Goal: Transaction & Acquisition: Book appointment/travel/reservation

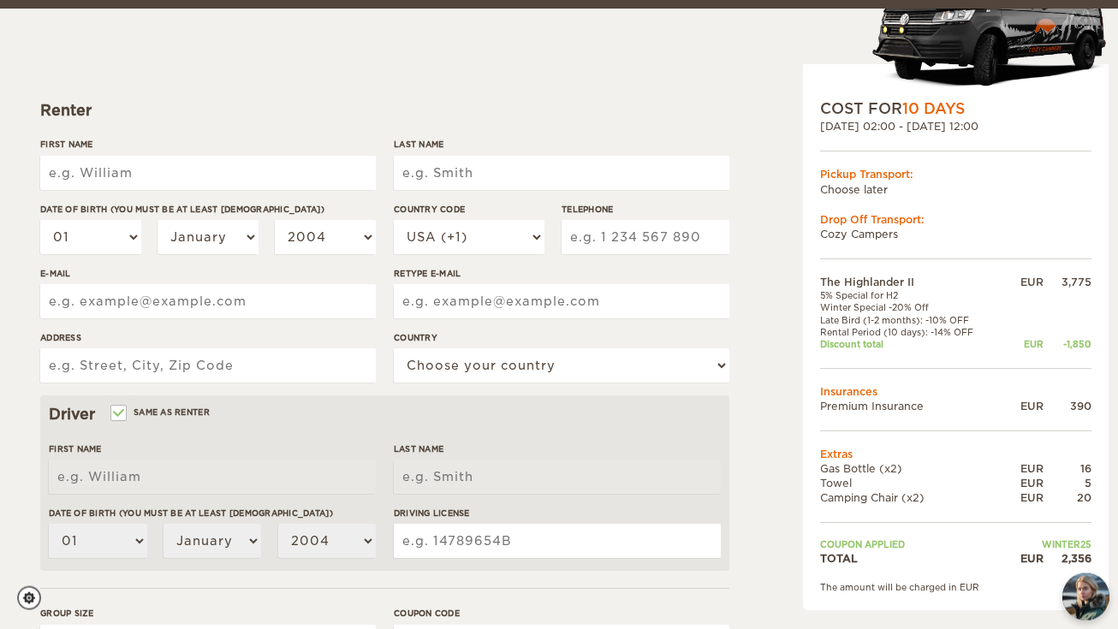
scroll to position [186, 0]
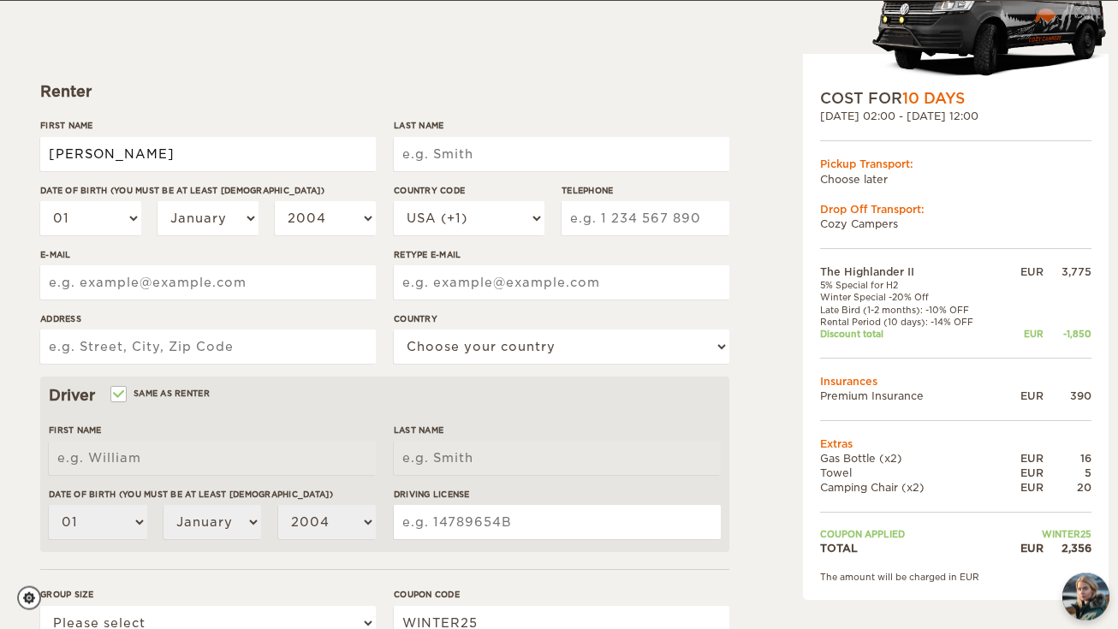
type input "[PERSON_NAME]"
click at [538, 142] on input "Tamkevičius" at bounding box center [562, 154] width 336 height 34
type input "Tamkevičius"
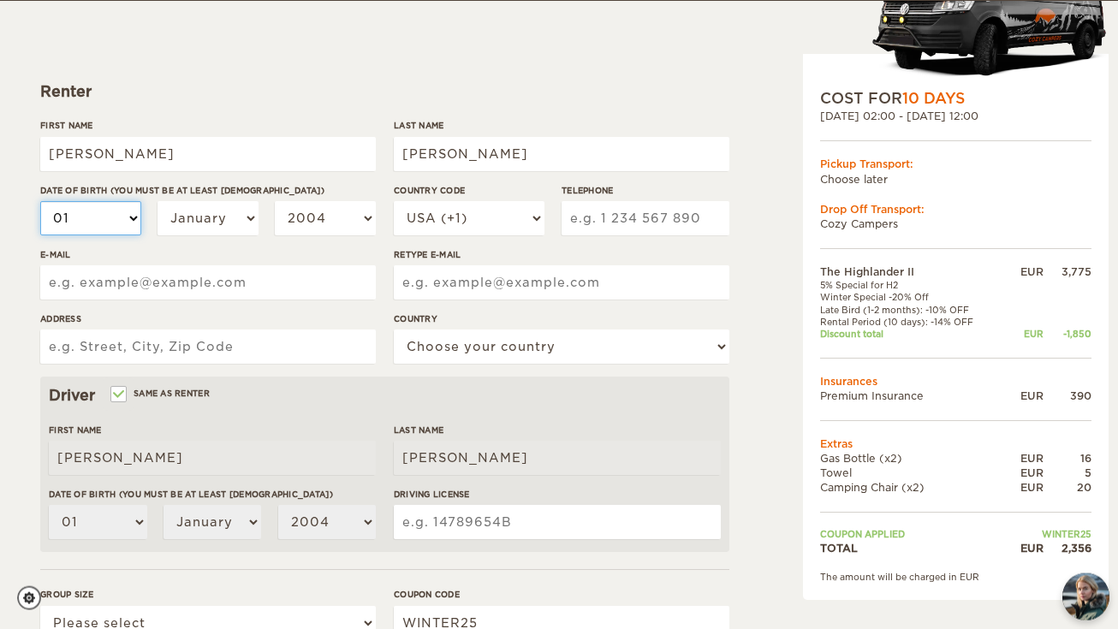
select select "17"
select select "12"
select select "1992"
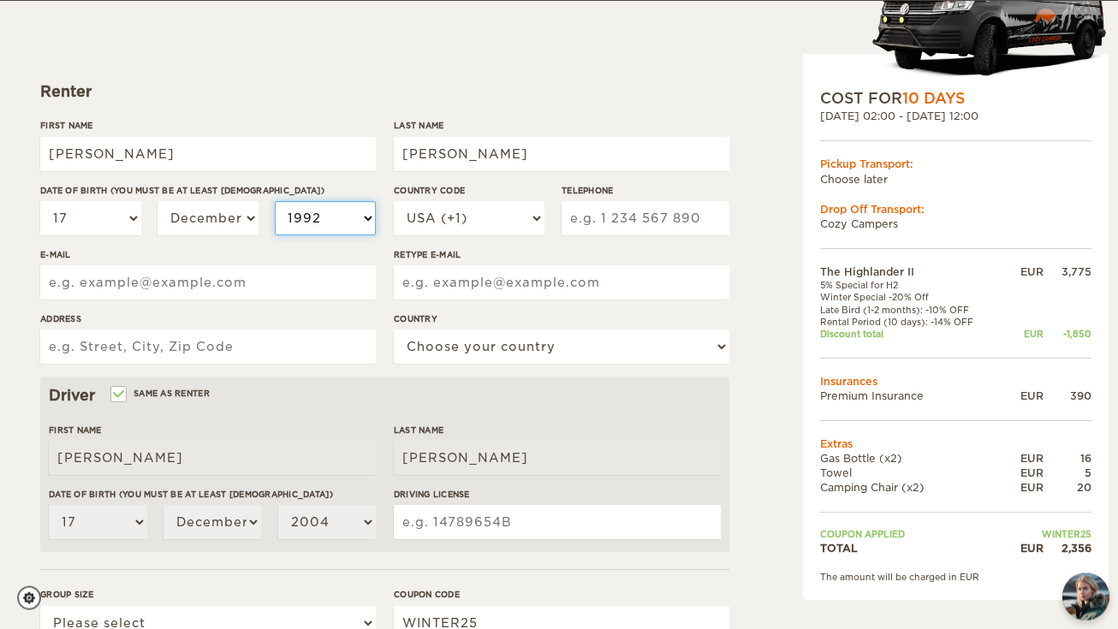
select select "1992"
select select "370"
type input "š"
type input "5"
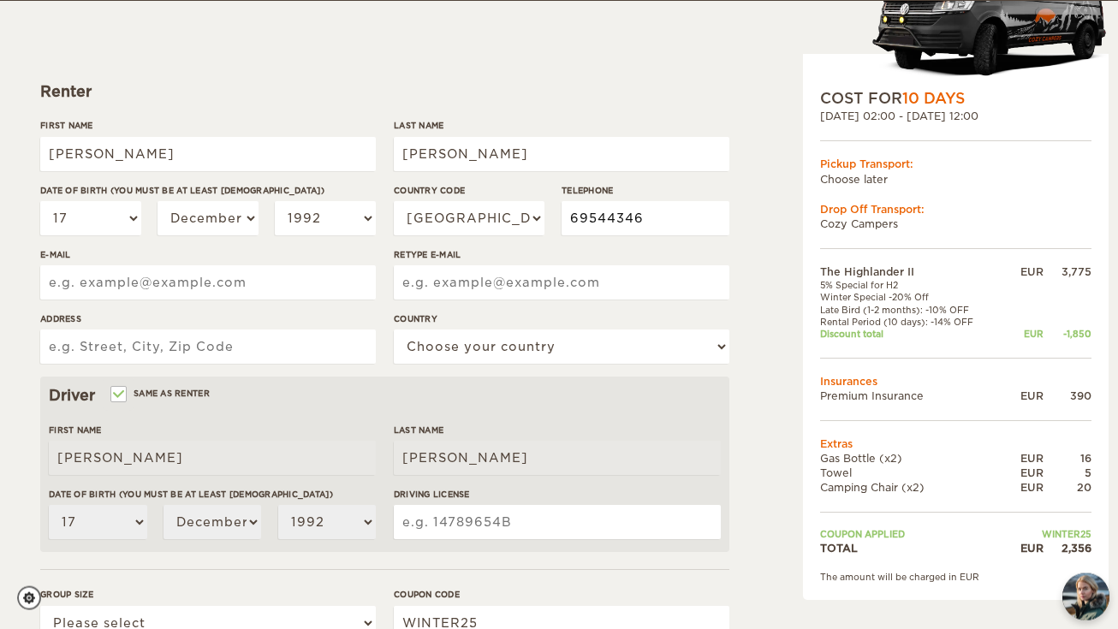
type input "69544346"
type input "edgaras.tamkevicius@gmail.com"
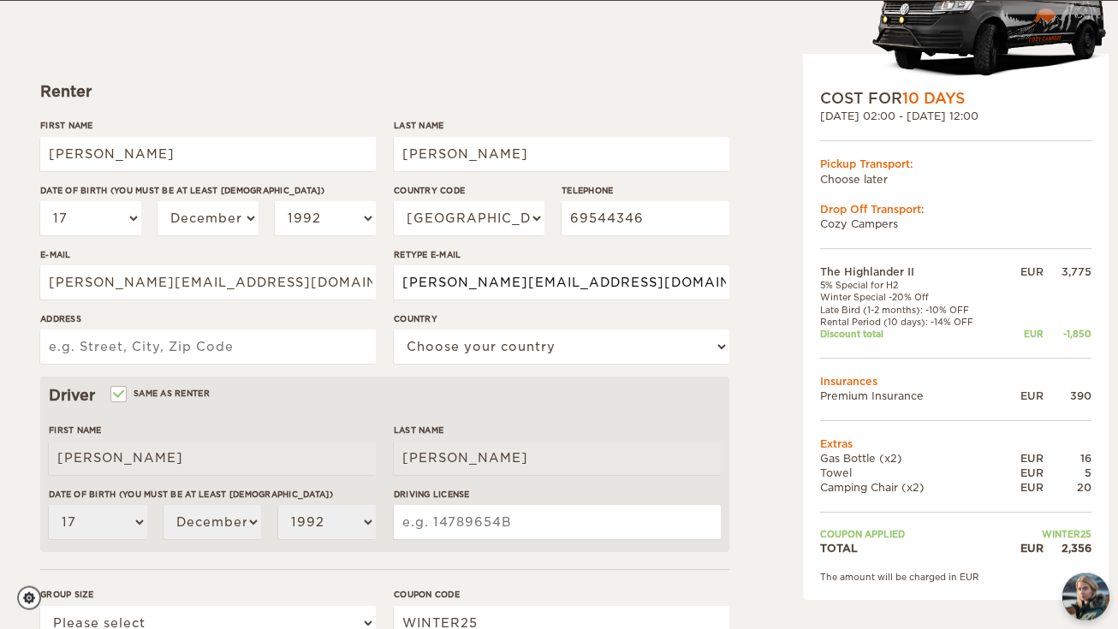
type input "edgaras.tamkevicius@gmail.com"
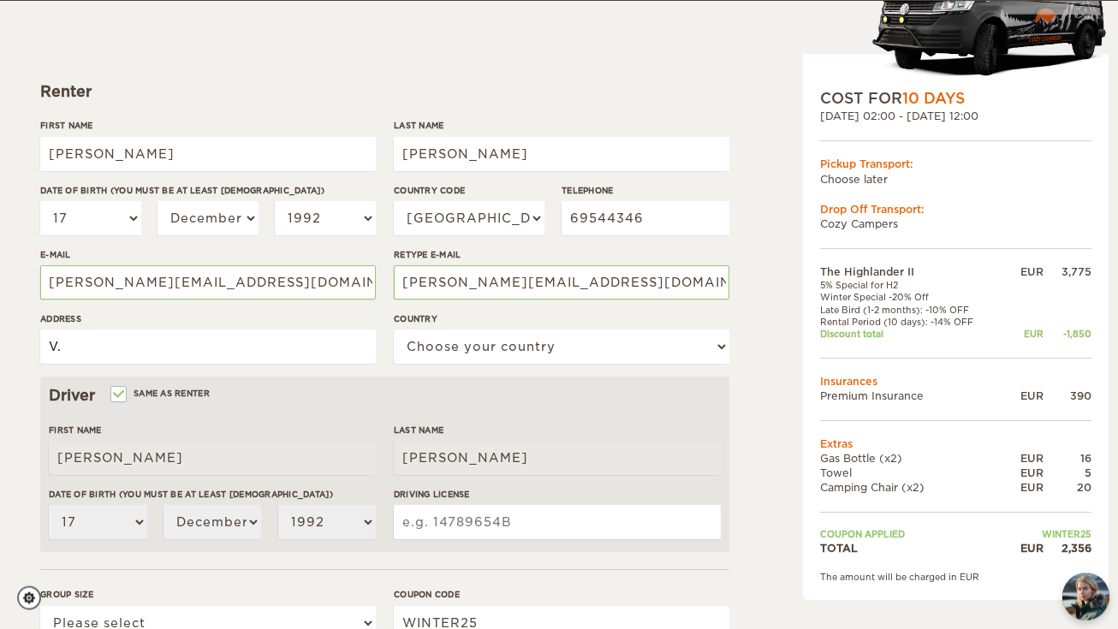
type input "V"
click at [173, 346] on input "Druskininku str. 21-7, Druskininkai" at bounding box center [208, 347] width 336 height 34
type input "Druskininku str. 23-7, Druskininkai"
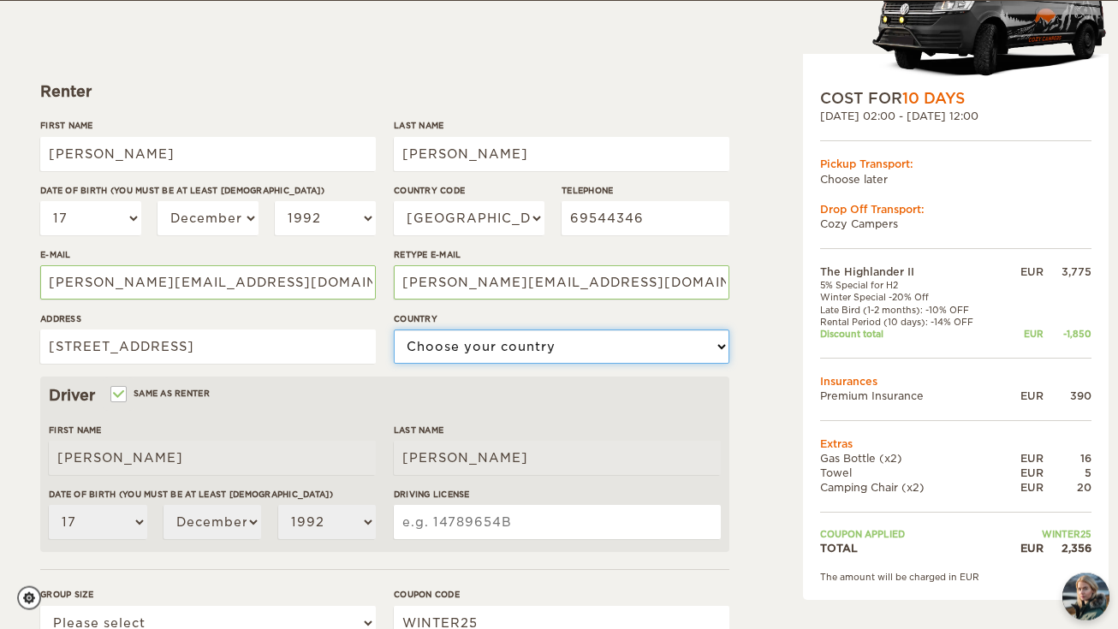
select select "119"
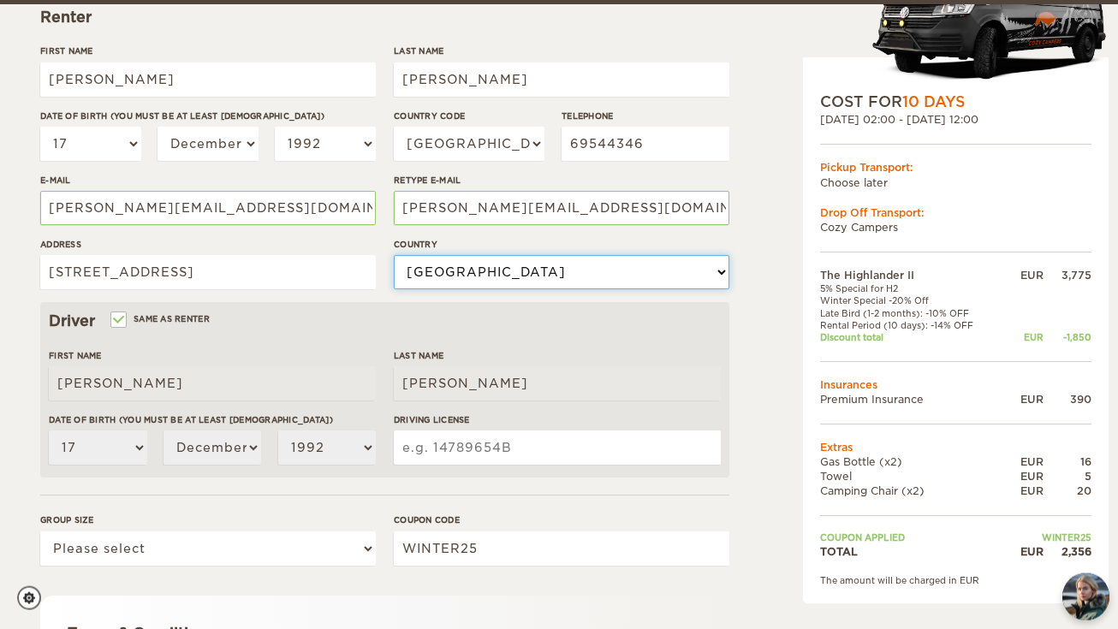
scroll to position [264, 0]
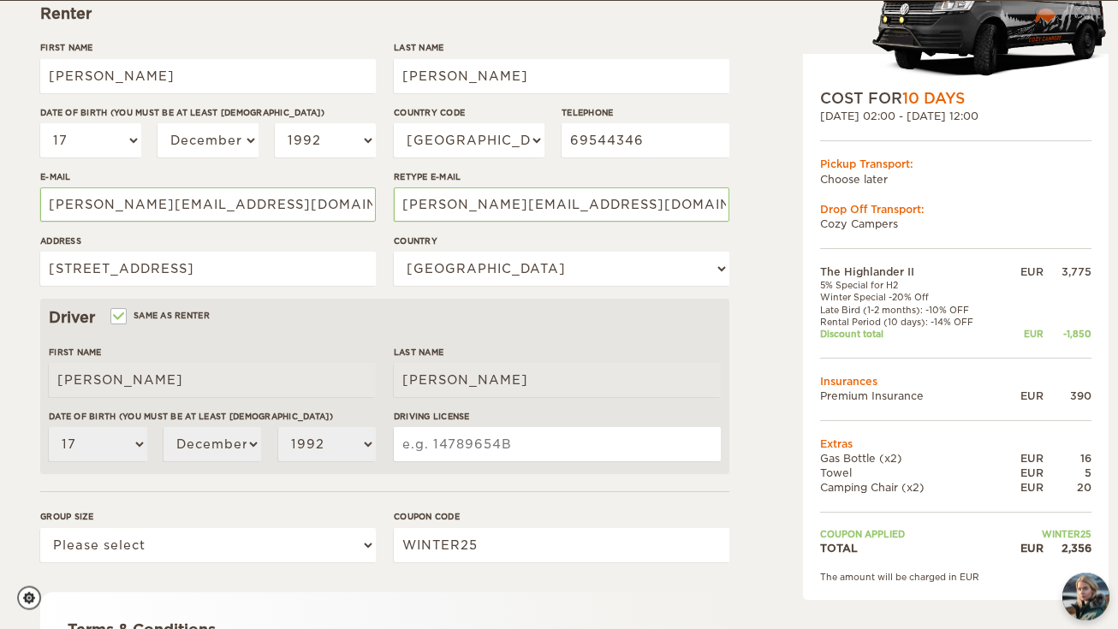
click at [433, 440] on input "Driving License" at bounding box center [557, 444] width 327 height 34
select select "2"
click at [483, 448] on input "Driving License" at bounding box center [557, 444] width 327 height 34
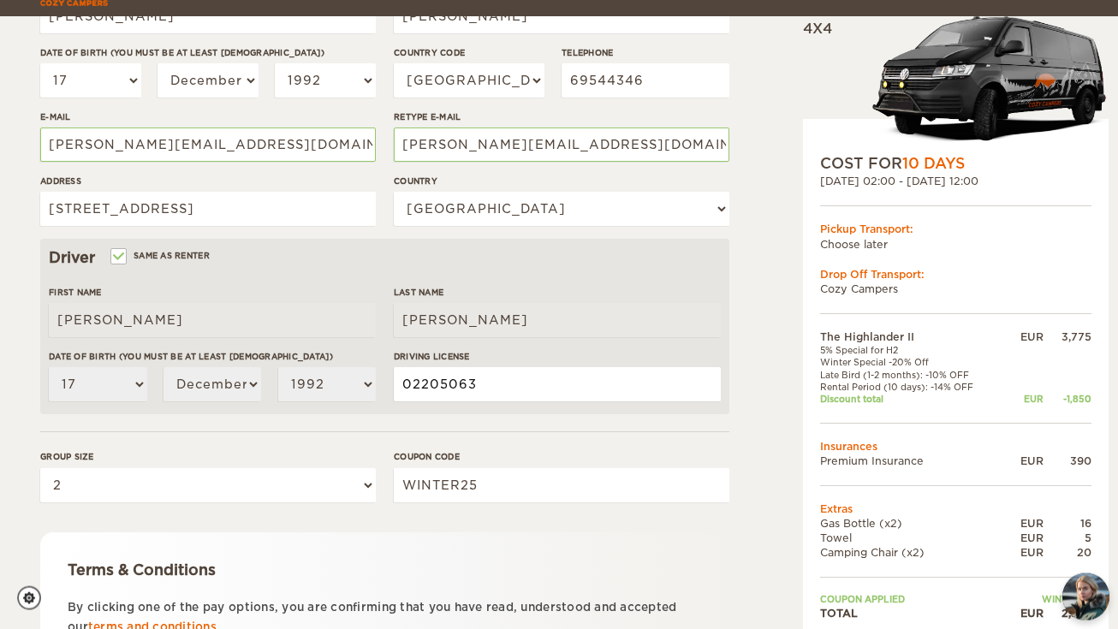
scroll to position [343, 0]
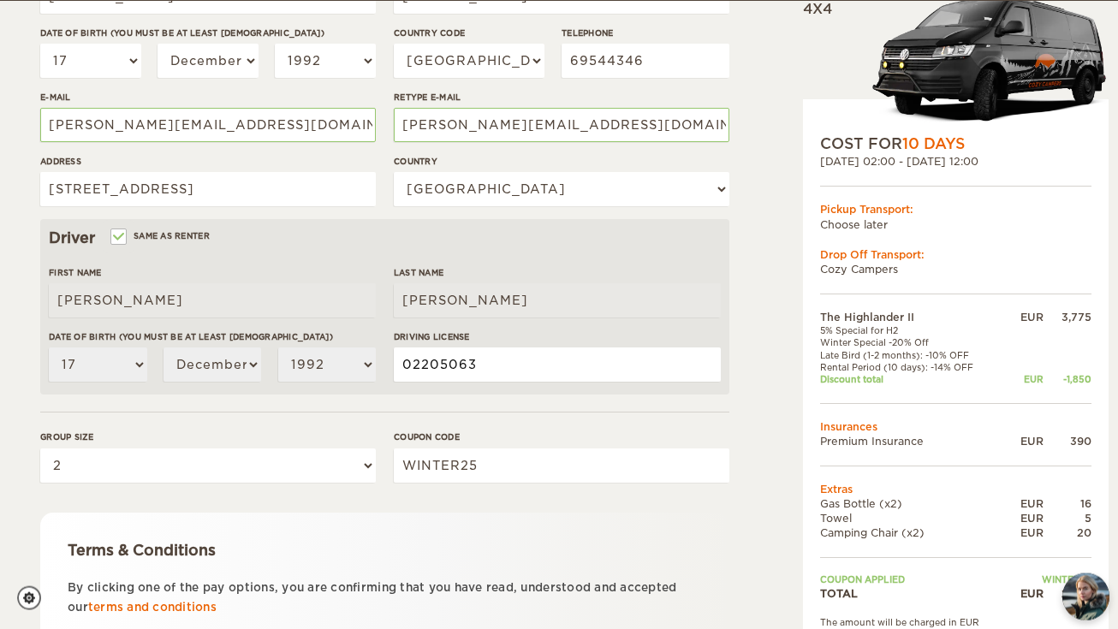
type input "02205063"
click at [490, 460] on input "WINTER25" at bounding box center [562, 466] width 336 height 34
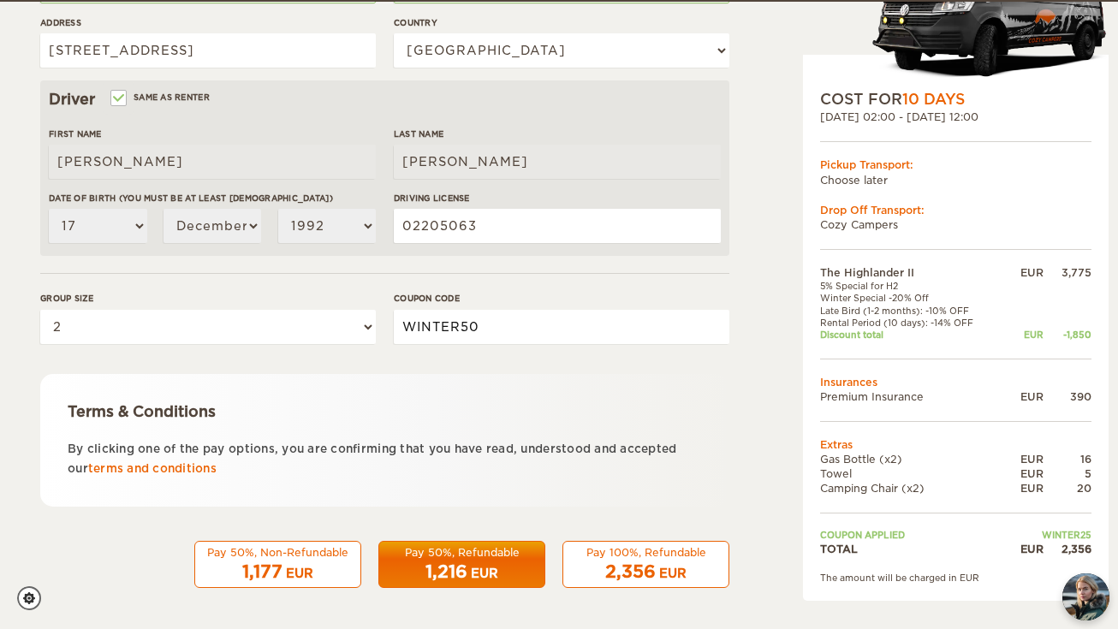
scroll to position [481, 0]
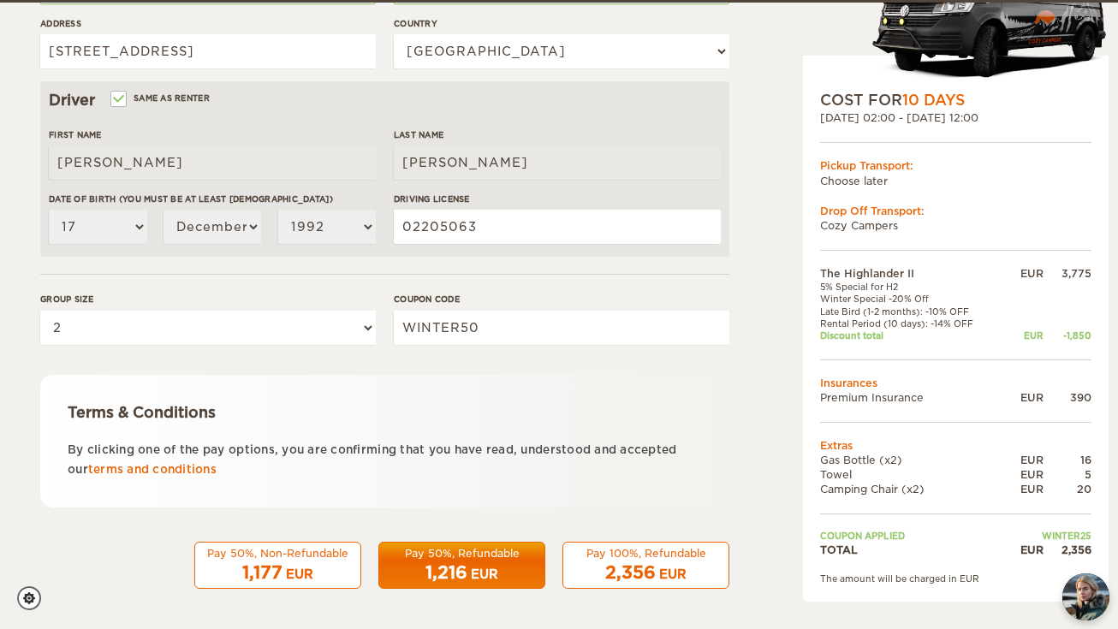
click at [475, 421] on div "Terms & Conditions By clicking one of the pay options, you are confirming that …" at bounding box center [384, 441] width 689 height 133
click at [498, 322] on input "WINTER50" at bounding box center [562, 328] width 336 height 34
type input "WINTER25"
click at [502, 388] on div "Terms & Conditions By clicking one of the pay options, you are confirming that …" at bounding box center [384, 441] width 689 height 133
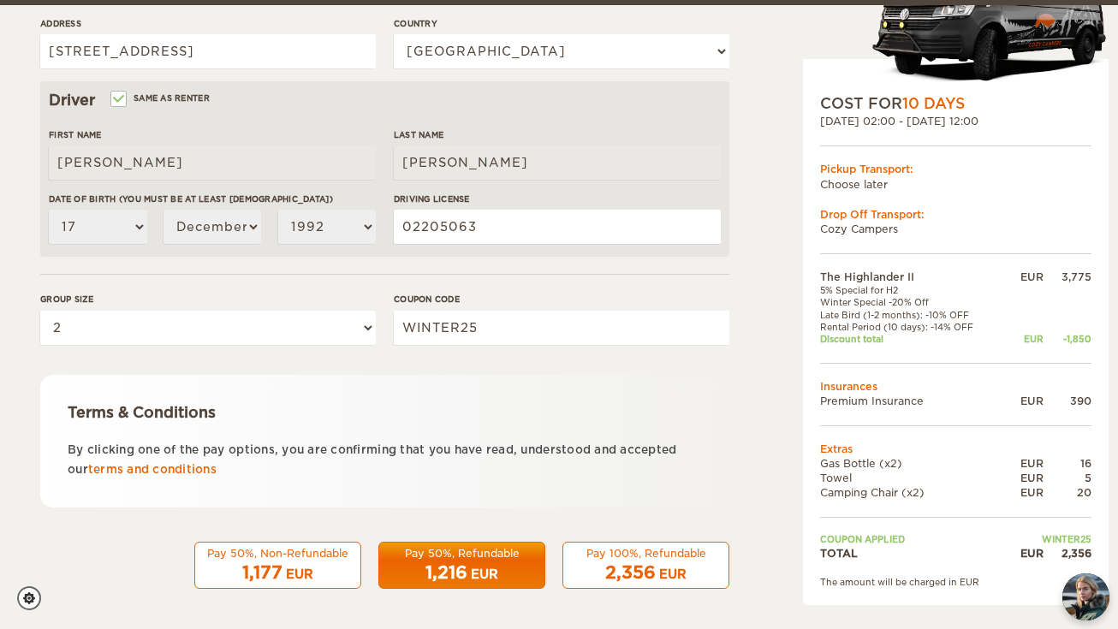
click at [478, 553] on div "Pay 50%, Refundable" at bounding box center [461, 553] width 145 height 15
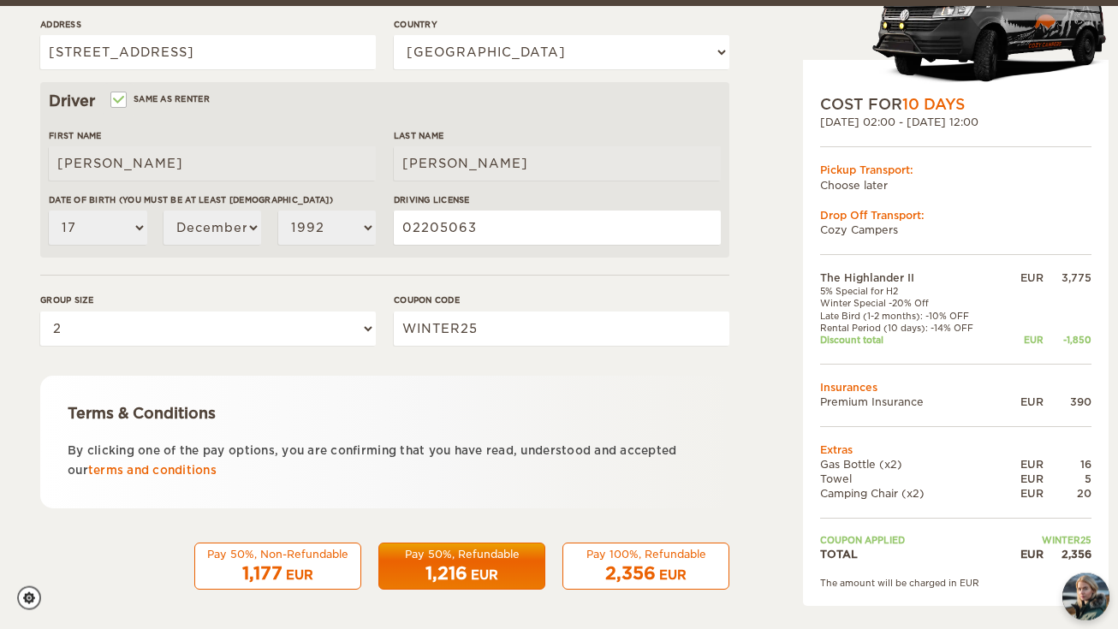
click at [642, 563] on span "2,356" at bounding box center [630, 573] width 51 height 21
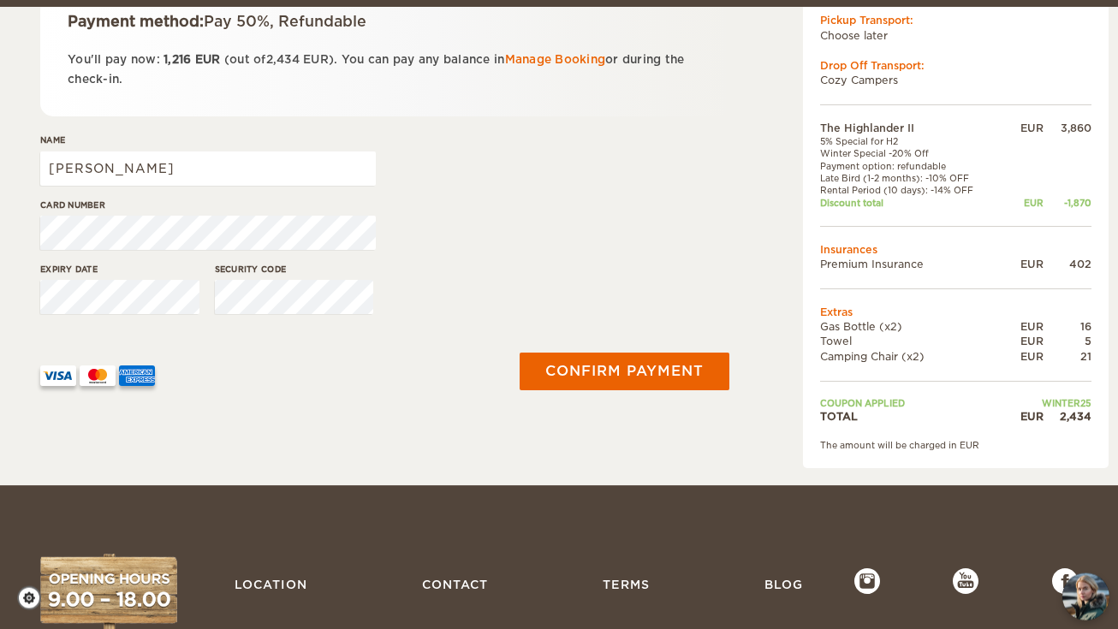
scroll to position [330, 0]
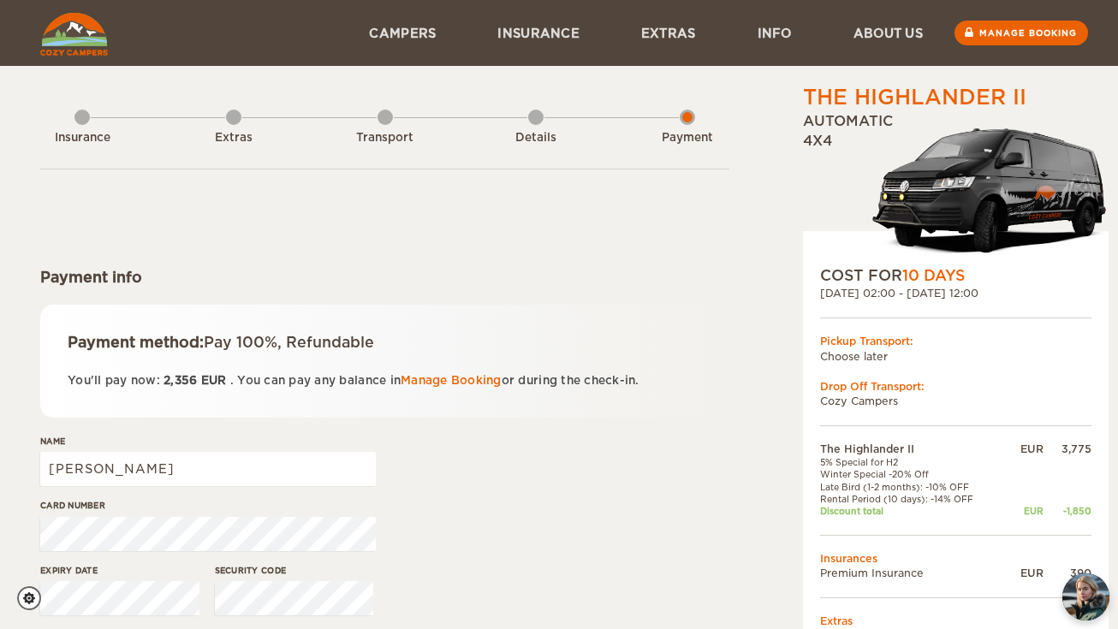
click at [640, 554] on div "Card number" at bounding box center [384, 531] width 689 height 64
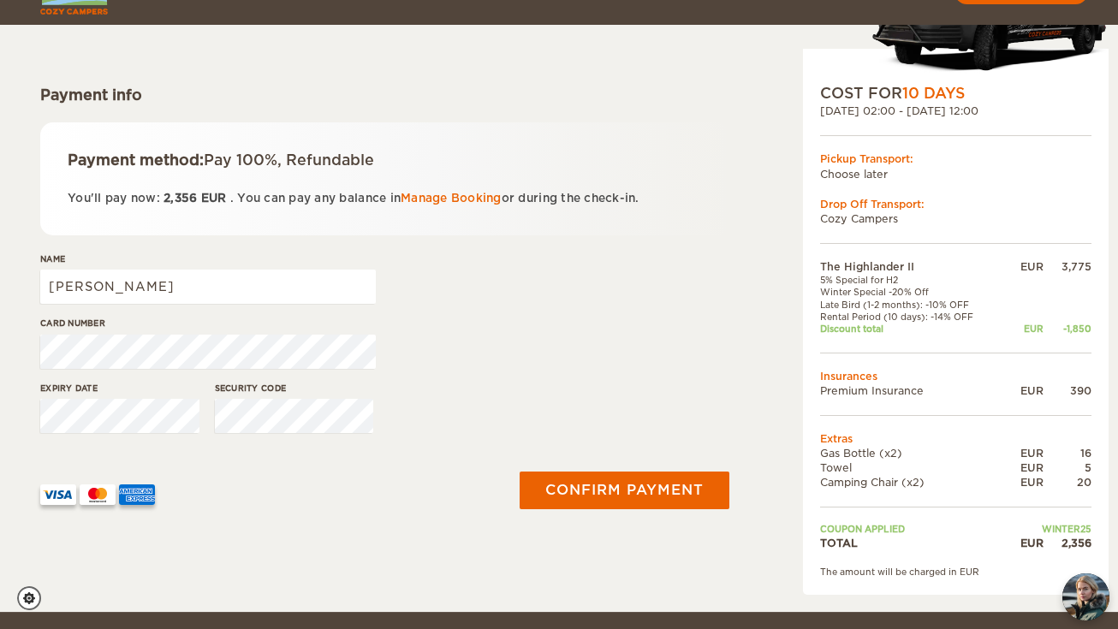
scroll to position [170, 0]
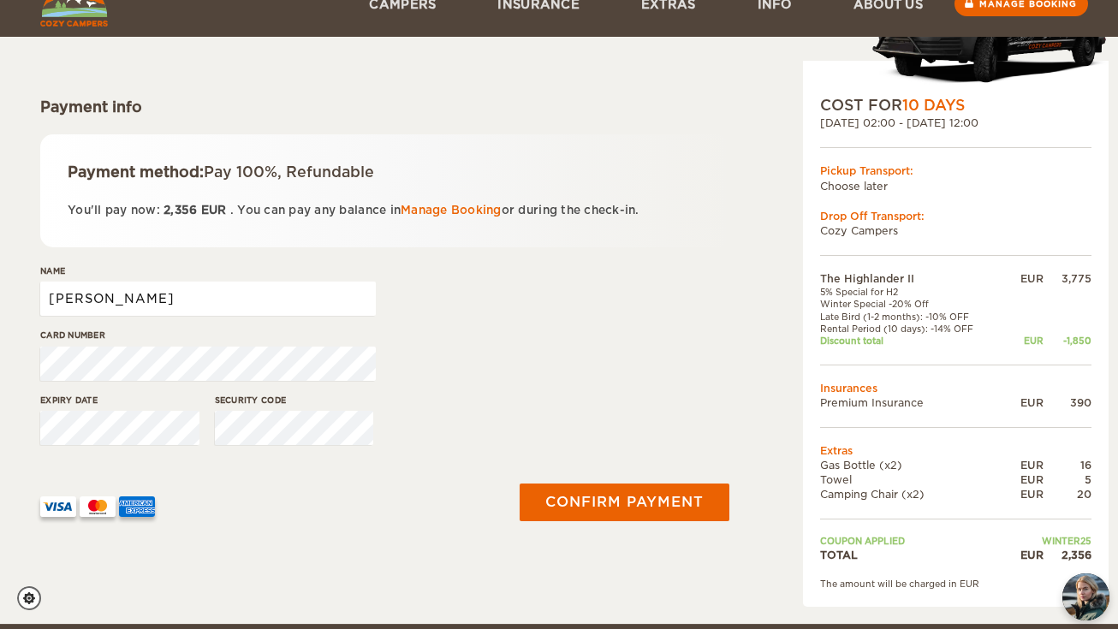
click at [172, 305] on input "[PERSON_NAME]" at bounding box center [208, 299] width 336 height 34
type input "Edgaras Tamkevičius"
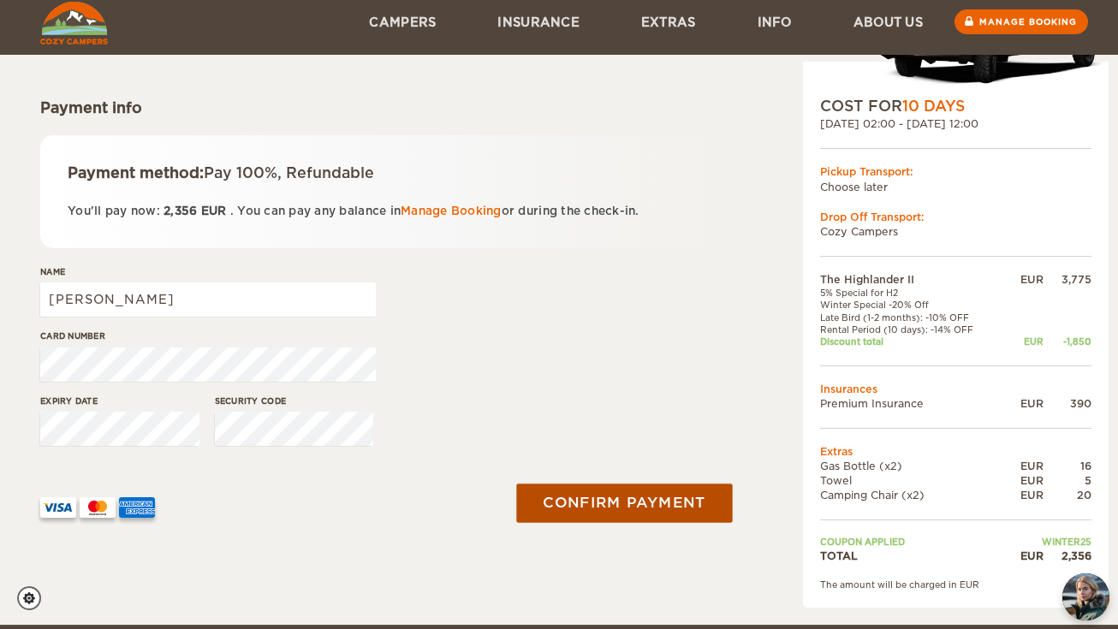
scroll to position [169, 0]
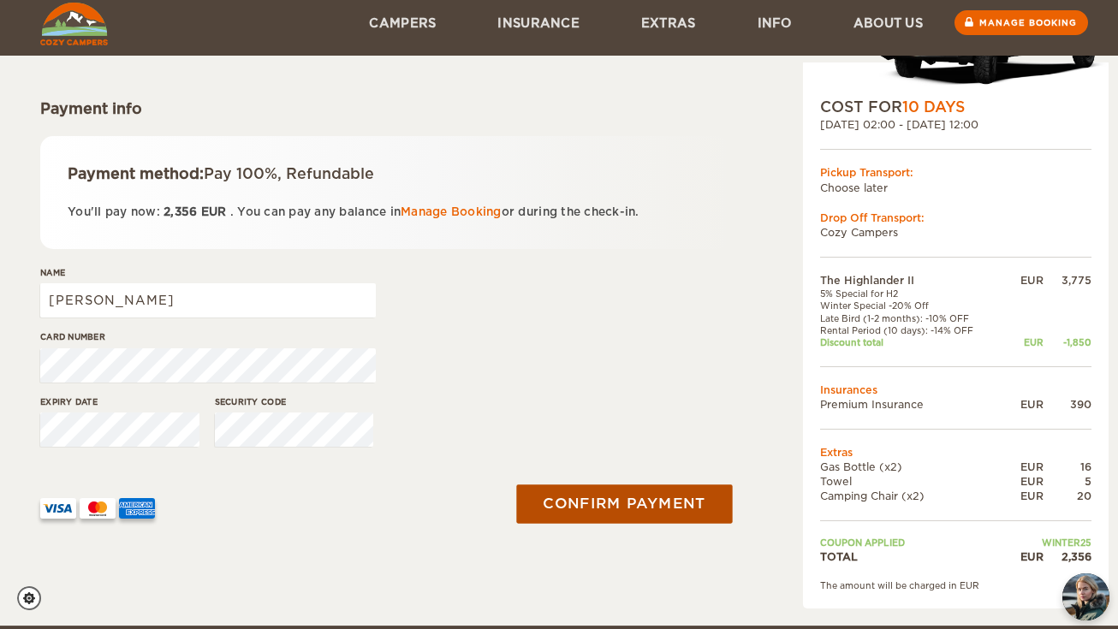
click at [604, 504] on button "Confirm payment" at bounding box center [624, 504] width 216 height 39
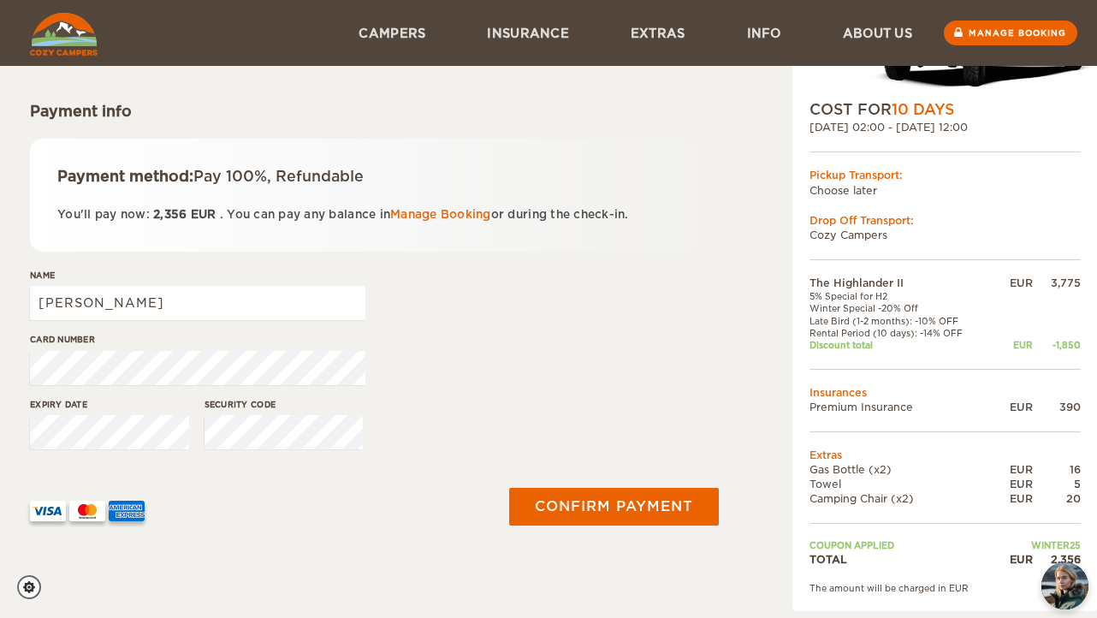
click at [84, 510] on img at bounding box center [87, 511] width 36 height 21
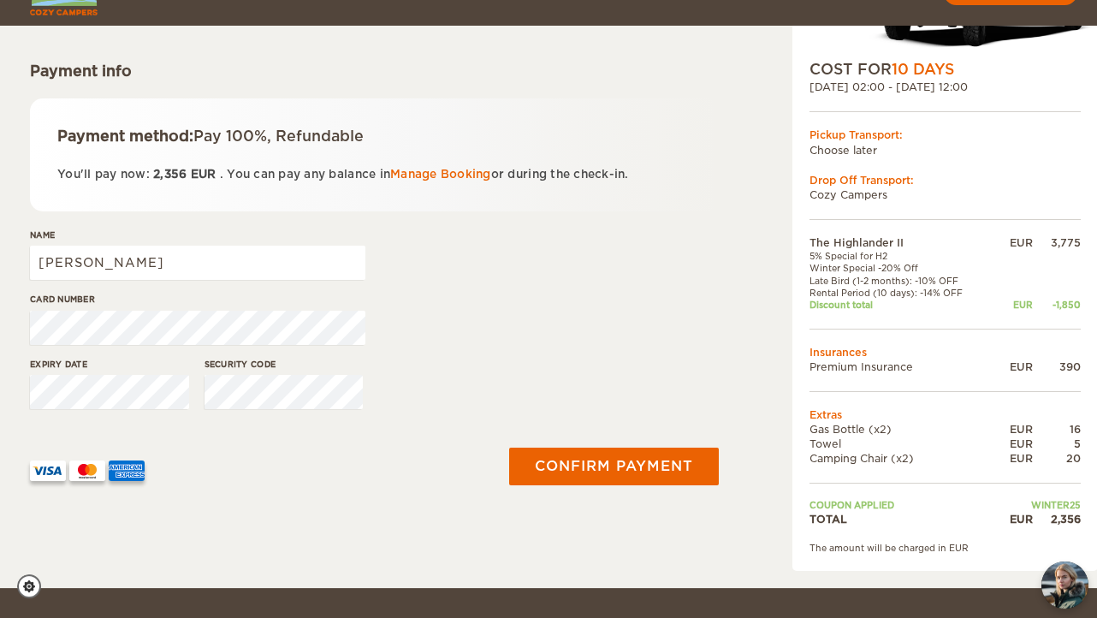
scroll to position [189, 0]
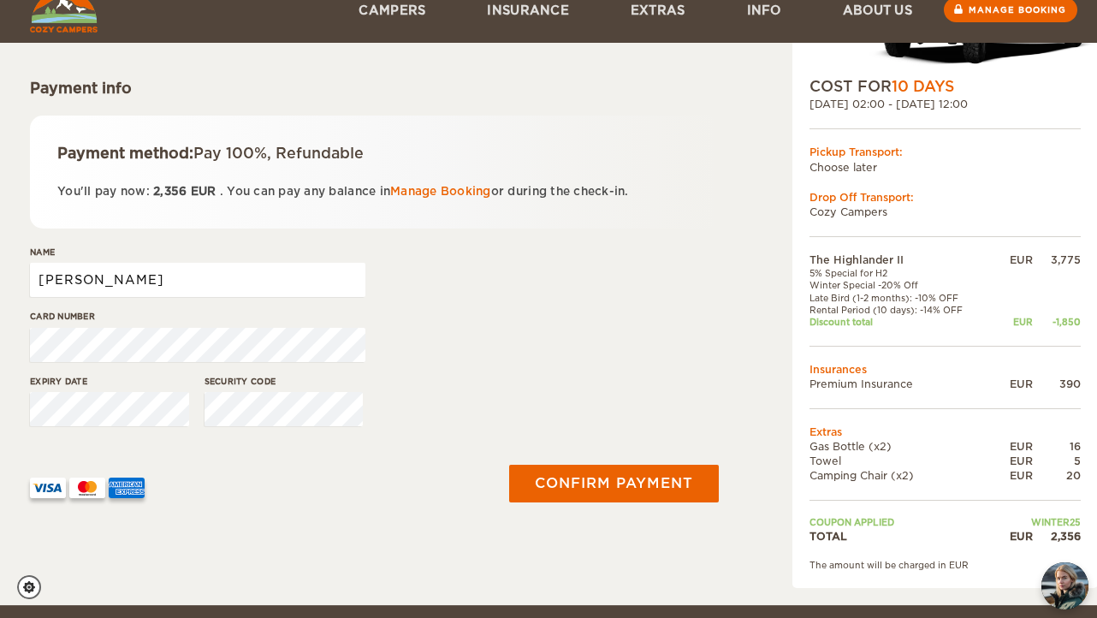
click at [211, 287] on input "[PERSON_NAME]" at bounding box center [198, 280] width 336 height 34
type input "[PERSON_NAME]"
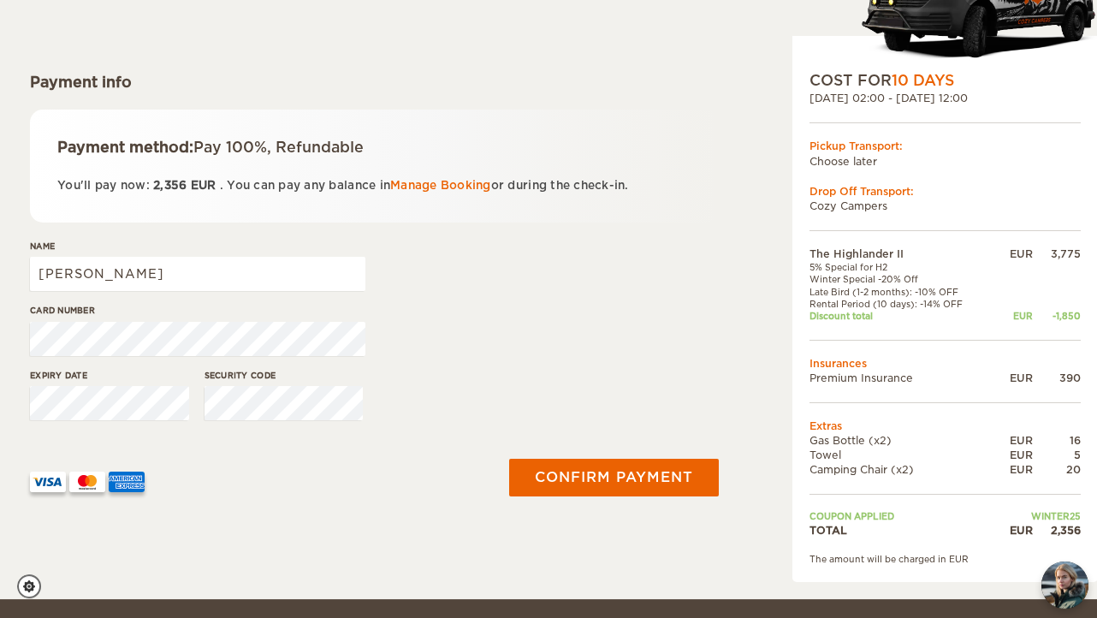
scroll to position [207, 0]
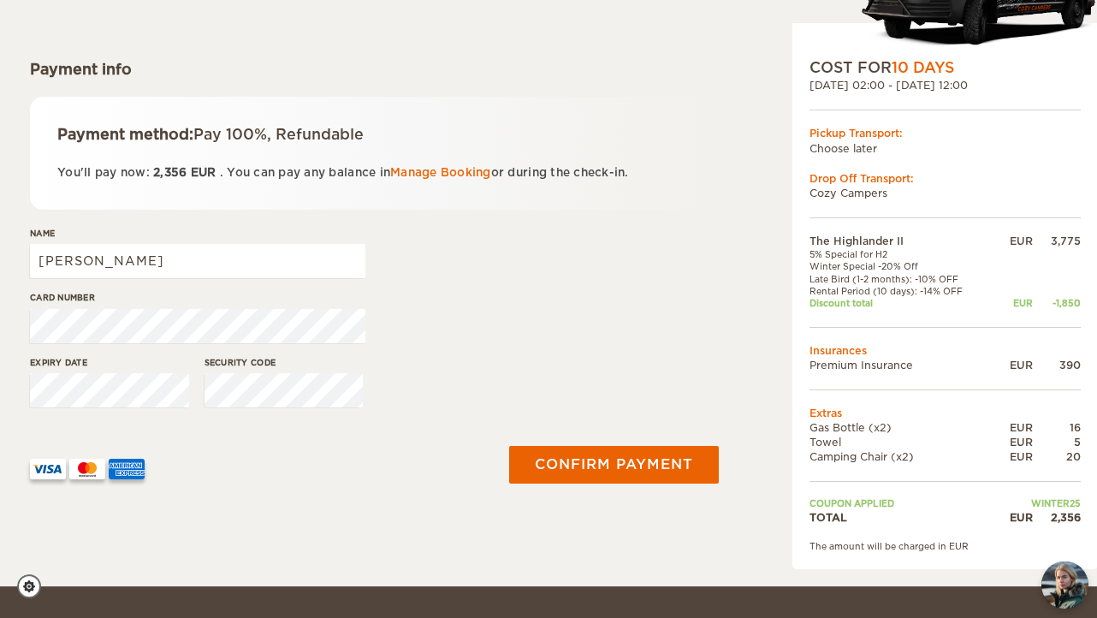
click at [725, 133] on div "The Highlander II Expand Collapse Total 2,356 EUR Automatic 4x4 COST FOR 10 Day…" at bounding box center [548, 223] width 1037 height 694
